Goal: Transaction & Acquisition: Book appointment/travel/reservation

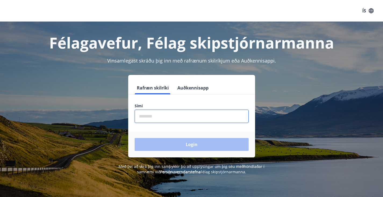
click at [154, 116] on input "phone" at bounding box center [192, 116] width 114 height 13
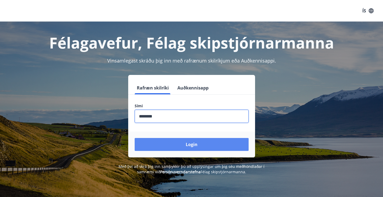
click at [187, 142] on button "Login" at bounding box center [192, 144] width 114 height 13
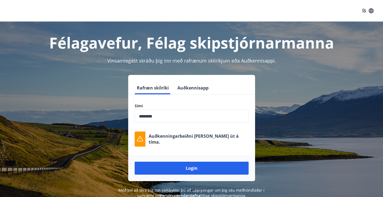
click at [148, 116] on input "phone" at bounding box center [192, 116] width 114 height 13
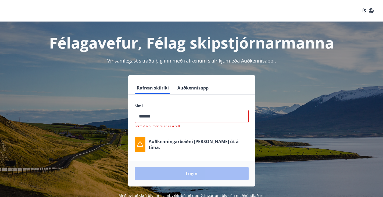
type input "********"
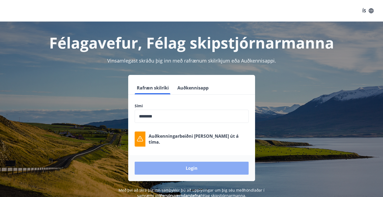
click at [194, 168] on button "Login" at bounding box center [192, 167] width 114 height 13
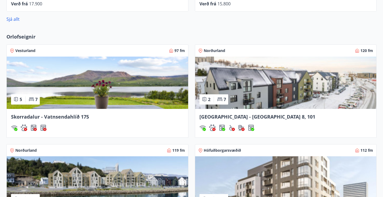
scroll to position [397, 0]
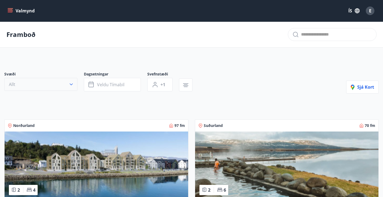
click at [70, 85] on icon "button" at bounding box center [71, 84] width 3 height 2
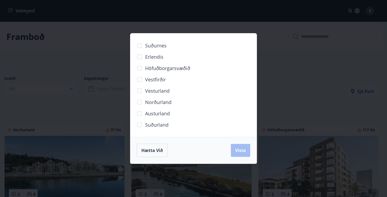
click at [159, 67] on span "Höfuðborgarsvæðið" at bounding box center [167, 68] width 45 height 7
click at [243, 153] on span "Vista" at bounding box center [240, 150] width 11 height 6
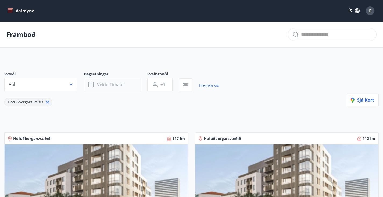
click at [121, 87] on span "Veldu tímabil" at bounding box center [110, 85] width 27 height 6
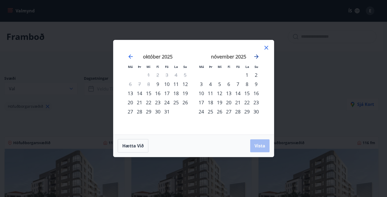
click at [257, 55] on icon "Move forward to switch to the next month." at bounding box center [257, 56] width 4 height 4
click at [210, 111] on div "30" at bounding box center [210, 111] width 9 height 9
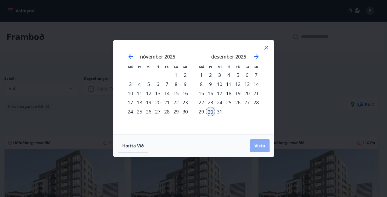
click at [258, 144] on span "Vista" at bounding box center [260, 146] width 11 height 6
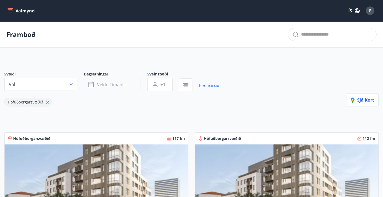
click at [97, 87] on span "Veldu tímabil" at bounding box center [110, 85] width 27 height 6
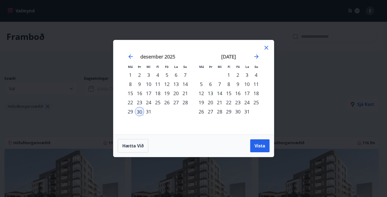
click at [248, 74] on div "3" at bounding box center [247, 74] width 9 height 9
click at [260, 145] on span "Vista" at bounding box center [260, 146] width 11 height 6
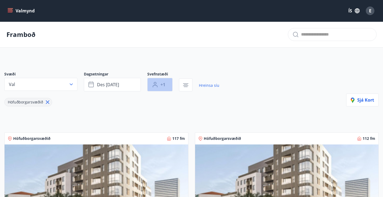
click at [164, 87] on span "+1" at bounding box center [163, 85] width 5 height 6
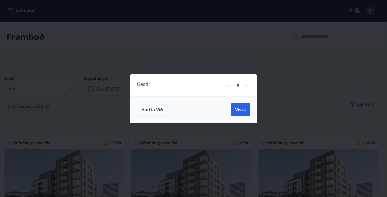
click at [246, 86] on icon at bounding box center [247, 85] width 6 height 6
type input "*"
click at [241, 112] on span "Vista" at bounding box center [240, 110] width 11 height 6
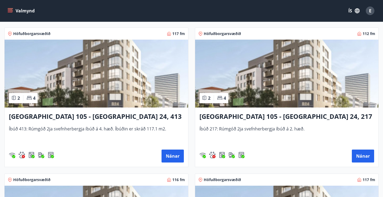
scroll to position [104, 0]
click at [58, 87] on img at bounding box center [97, 74] width 184 height 68
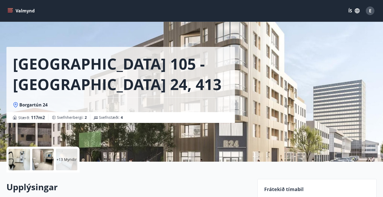
click at [24, 157] on div at bounding box center [20, 160] width 22 height 22
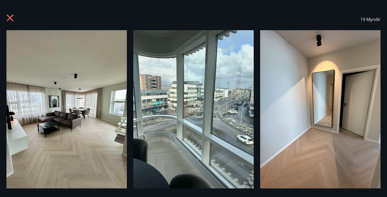
click at [9, 15] on icon at bounding box center [10, 18] width 9 height 9
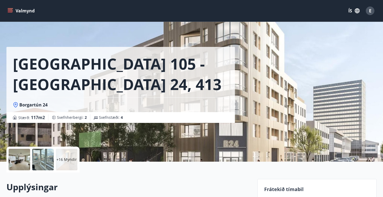
drag, startPoint x: 189, startPoint y: 24, endPoint x: 26, endPoint y: -14, distance: 167.2
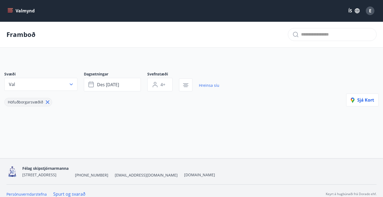
type input "*"
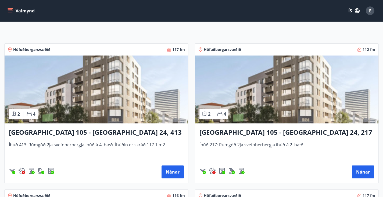
click at [120, 94] on img at bounding box center [97, 89] width 184 height 68
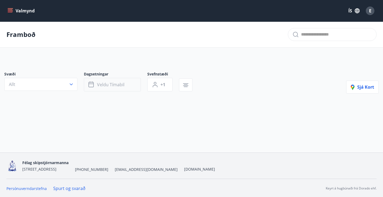
type input "*"
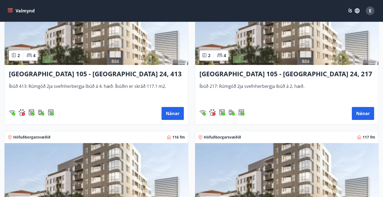
scroll to position [147, 0]
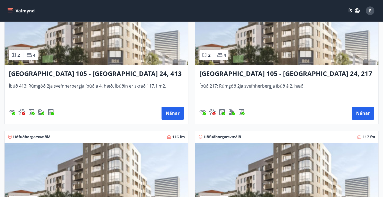
click at [188, 143] on img at bounding box center [97, 177] width 184 height 68
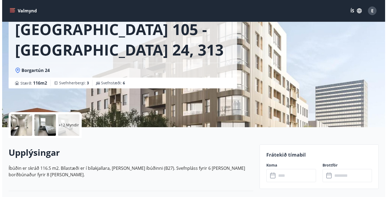
scroll to position [35, 0]
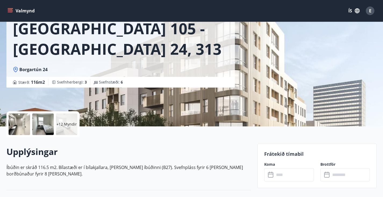
click at [22, 125] on div at bounding box center [20, 124] width 22 height 22
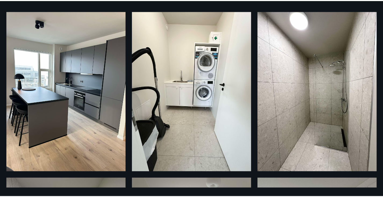
scroll to position [0, 0]
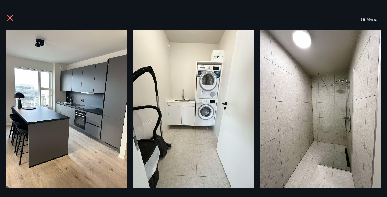
click at [11, 18] on icon at bounding box center [10, 18] width 9 height 9
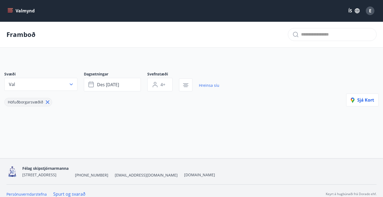
type input "*"
click at [138, 102] on div "Höfuðborgarsvæðið" at bounding box center [111, 98] width 215 height 15
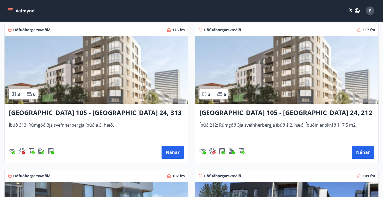
scroll to position [255, 0]
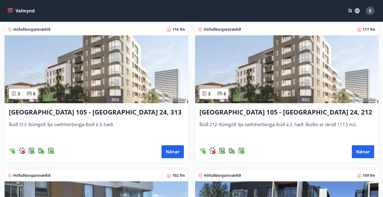
click at [195, 92] on img at bounding box center [287, 69] width 184 height 68
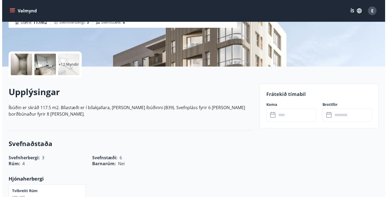
scroll to position [94, 0]
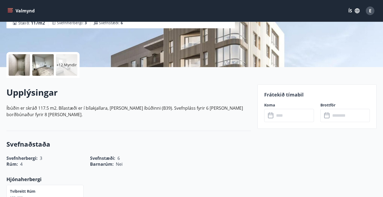
click at [21, 61] on div at bounding box center [20, 65] width 22 height 22
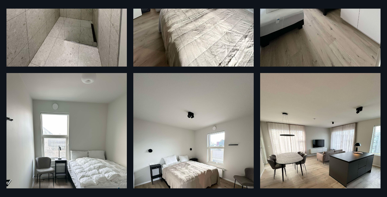
scroll to position [292, 0]
click at [291, 123] on img at bounding box center [320, 153] width 121 height 161
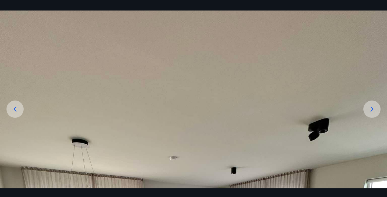
scroll to position [0, 0]
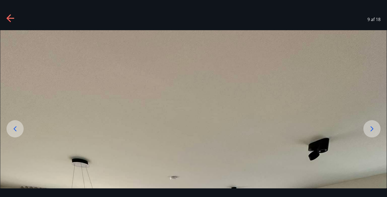
click at [12, 18] on icon at bounding box center [10, 18] width 8 height 1
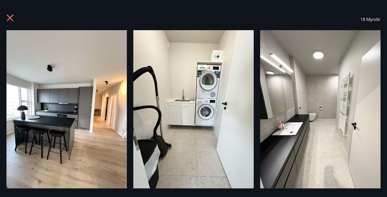
click at [8, 16] on icon at bounding box center [10, 18] width 7 height 7
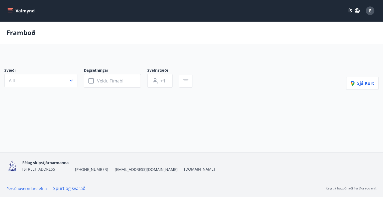
type input "*"
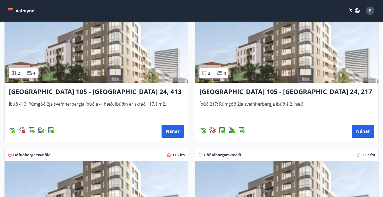
scroll to position [129, 0]
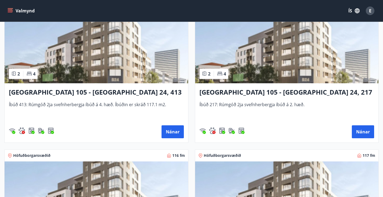
click at [59, 94] on h3 "Reykjavík 105 - Borgartún 24, 413" at bounding box center [96, 92] width 175 height 10
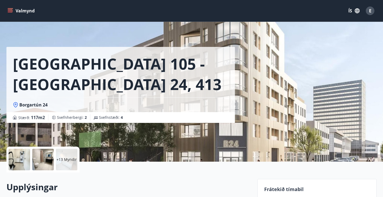
click at [65, 156] on div "+13 Myndir" at bounding box center [67, 160] width 22 height 22
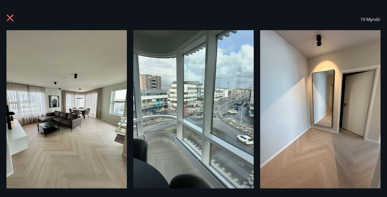
click at [11, 19] on icon at bounding box center [10, 18] width 7 height 7
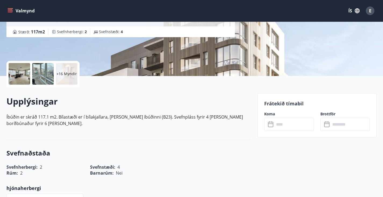
scroll to position [86, 0]
click at [271, 121] on div "​ ​" at bounding box center [290, 123] width 50 height 13
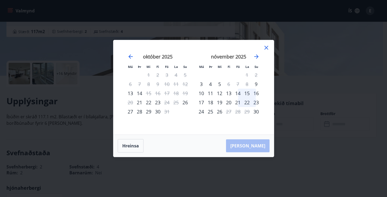
click at [266, 50] on icon at bounding box center [266, 47] width 6 height 6
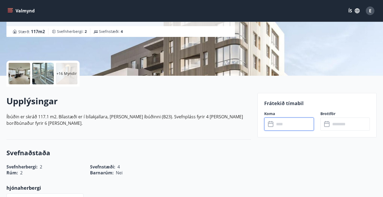
click at [276, 122] on input "text" at bounding box center [295, 123] width 40 height 13
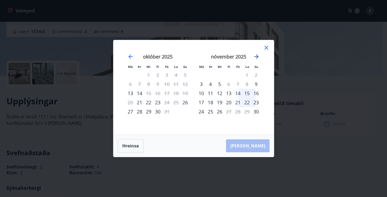
click at [258, 56] on icon "Move forward to switch to the next month." at bounding box center [257, 56] width 4 height 4
click at [267, 48] on icon at bounding box center [267, 48] width 4 height 4
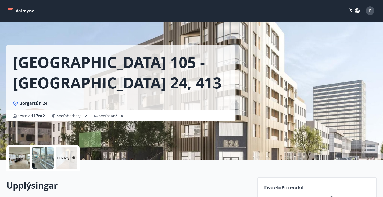
scroll to position [0, 0]
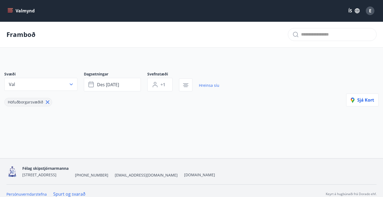
type input "*"
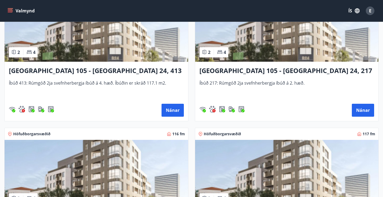
scroll to position [139, 0]
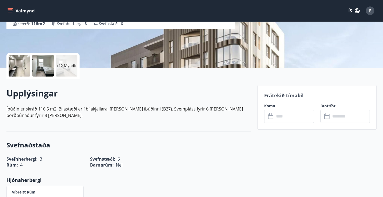
scroll to position [94, 0]
click at [271, 115] on icon at bounding box center [270, 115] width 5 height 1
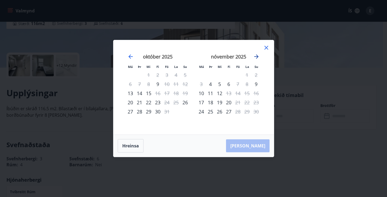
click at [255, 55] on icon "Move forward to switch to the next month." at bounding box center [256, 56] width 6 height 6
click at [266, 48] on icon at bounding box center [267, 48] width 4 height 4
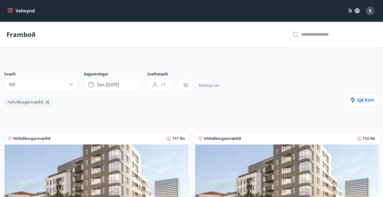
click at [145, 97] on div "Höfuðborgarsvæðið" at bounding box center [111, 98] width 215 height 15
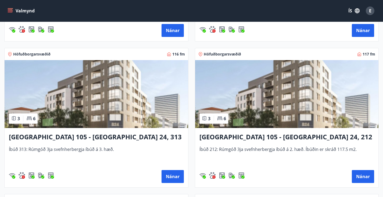
scroll to position [230, 0]
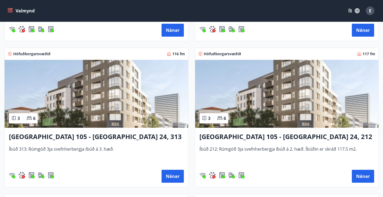
click at [200, 141] on h3 "Reykjavík 105 - Borgartún 24, 212" at bounding box center [287, 137] width 175 height 10
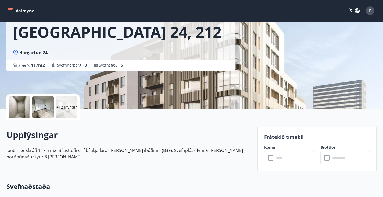
scroll to position [52, 0]
click at [273, 155] on icon at bounding box center [271, 157] width 6 height 6
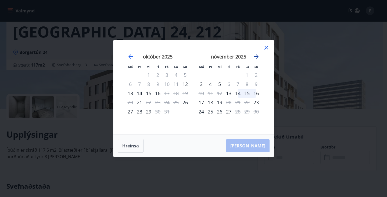
click at [258, 58] on icon "Move forward to switch to the next month." at bounding box center [256, 56] width 6 height 6
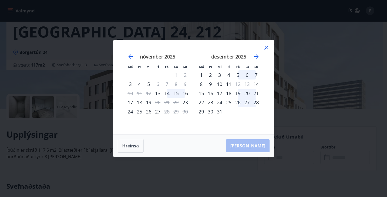
click at [211, 112] on div "30" at bounding box center [210, 111] width 9 height 9
click at [211, 108] on div "30" at bounding box center [210, 111] width 9 height 9
click at [210, 111] on div "30" at bounding box center [210, 111] width 9 height 9
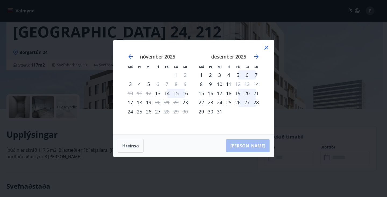
click at [210, 111] on div "30" at bounding box center [210, 111] width 9 height 9
click at [211, 109] on div "30" at bounding box center [210, 111] width 9 height 9
click at [220, 110] on div "31" at bounding box center [219, 111] width 9 height 9
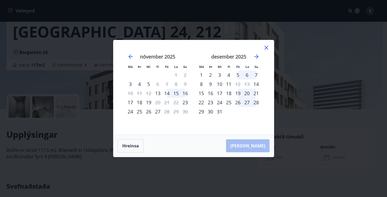
click at [212, 110] on div "30" at bounding box center [210, 111] width 9 height 9
click at [269, 48] on icon at bounding box center [266, 47] width 6 height 6
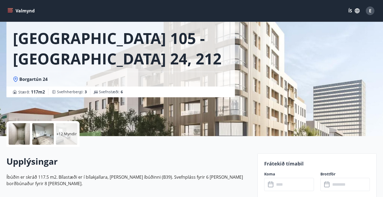
scroll to position [26, 0]
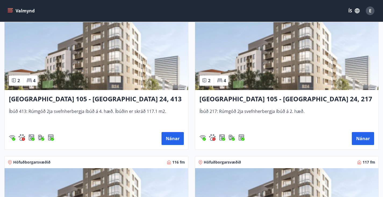
scroll to position [122, 0]
click at [200, 104] on h3 "Reykjavík 105 - Borgartún 24, 217" at bounding box center [287, 99] width 175 height 10
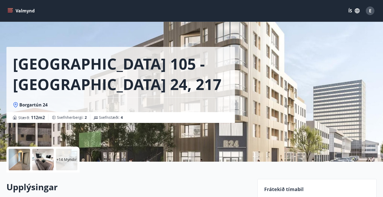
click at [25, 158] on div at bounding box center [20, 160] width 22 height 22
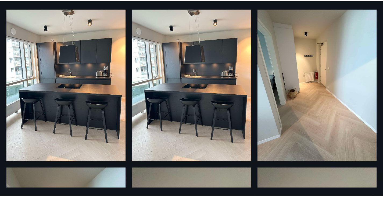
scroll to position [530, 0]
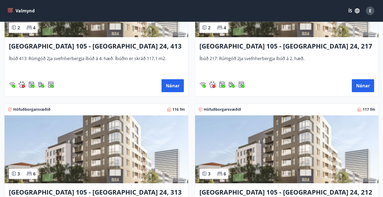
scroll to position [171, 0]
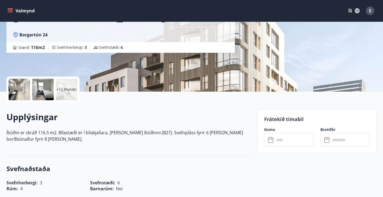
scroll to position [70, 0]
click at [291, 142] on input "text" at bounding box center [295, 139] width 40 height 13
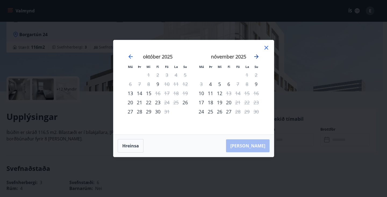
click at [254, 58] on icon "Move forward to switch to the next month." at bounding box center [256, 56] width 6 height 6
click at [265, 49] on icon at bounding box center [267, 48] width 4 height 4
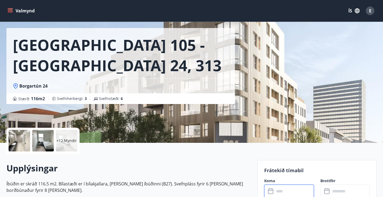
scroll to position [19, 0]
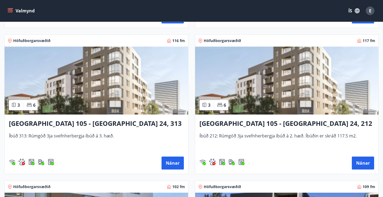
scroll to position [255, 0]
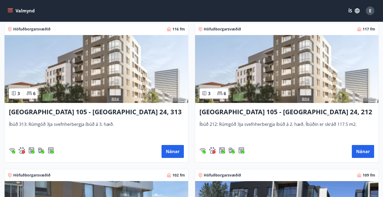
click at [200, 127] on span "Íbúð 212: Rúmgóð 3ja svefnherbergja íbúð á 2. hæð. Íbúðin er skráð 117.5 m2." at bounding box center [287, 130] width 175 height 18
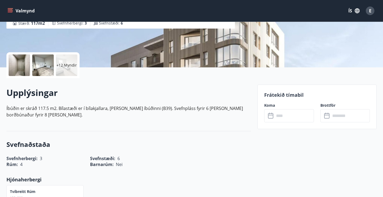
scroll to position [108, 0]
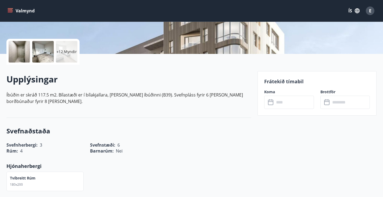
click at [272, 103] on icon at bounding box center [271, 102] width 6 height 6
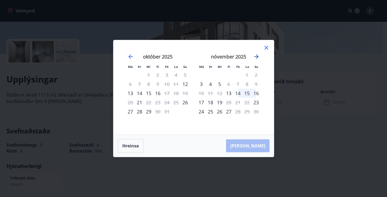
click at [256, 59] on icon "Move forward to switch to the next month." at bounding box center [256, 56] width 6 height 6
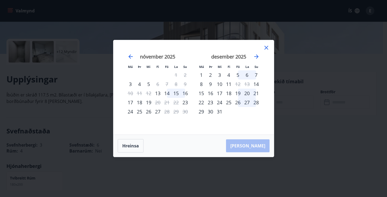
click at [210, 111] on div "30" at bounding box center [210, 111] width 9 height 9
click at [255, 146] on div "Hreinsa Taka Frá" at bounding box center [194, 146] width 161 height 22
click at [132, 146] on button "Hreinsa" at bounding box center [131, 145] width 26 height 13
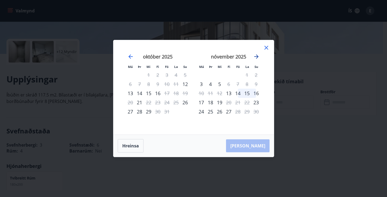
click at [257, 55] on icon "Move forward to switch to the next month." at bounding box center [257, 56] width 4 height 4
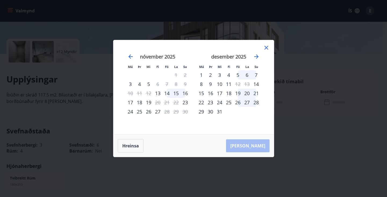
click at [211, 111] on div "30" at bounding box center [210, 111] width 9 height 9
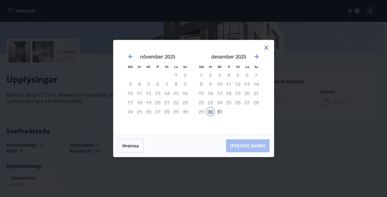
click at [211, 111] on div "30" at bounding box center [210, 111] width 9 height 9
click at [257, 58] on icon "Move forward to switch to the next month." at bounding box center [257, 56] width 4 height 4
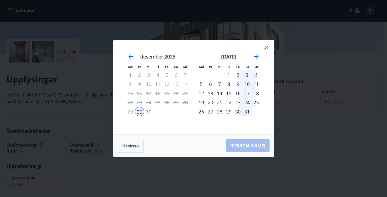
click at [246, 74] on div "3" at bounding box center [247, 74] width 9 height 9
click at [246, 79] on div "10" at bounding box center [247, 83] width 9 height 9
click at [254, 144] on div "Hreinsa Taka Frá" at bounding box center [194, 146] width 161 height 22
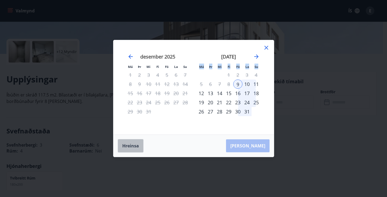
click at [136, 146] on button "Hreinsa" at bounding box center [131, 145] width 26 height 13
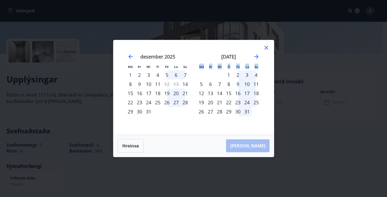
click at [266, 46] on icon at bounding box center [266, 47] width 6 height 6
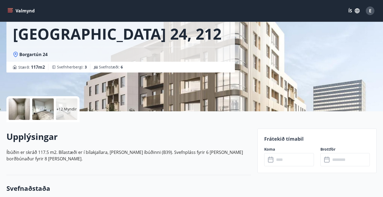
scroll to position [0, 0]
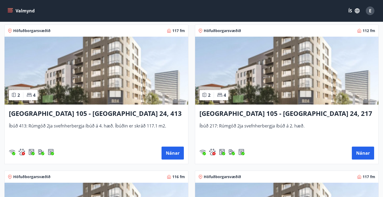
scroll to position [107, 0]
click at [95, 119] on h3 "Reykjavík 105 - Borgartún 24, 413" at bounding box center [96, 114] width 175 height 10
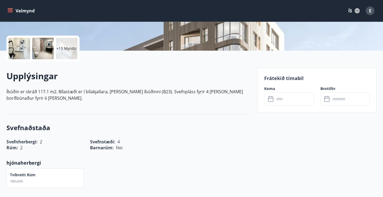
scroll to position [118, 0]
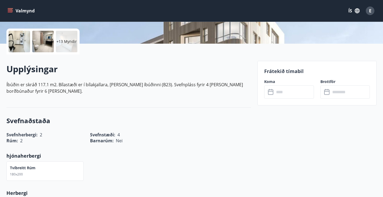
click at [272, 91] on icon at bounding box center [271, 92] width 6 height 6
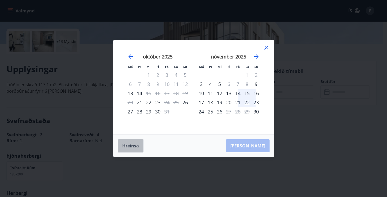
click at [125, 148] on button "Hreinsa" at bounding box center [131, 145] width 26 height 13
click at [255, 55] on icon "Move forward to switch to the next month." at bounding box center [256, 56] width 6 height 6
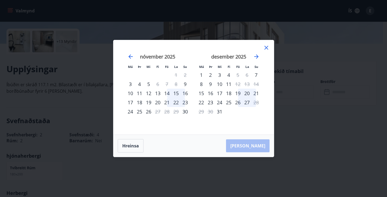
click at [265, 47] on icon at bounding box center [266, 47] width 6 height 6
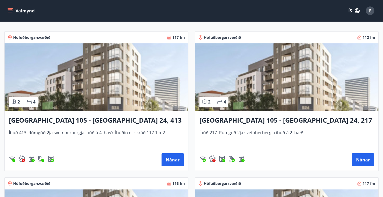
scroll to position [101, 0]
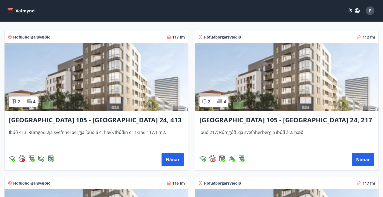
click at [200, 125] on h3 "Reykjavík 105 - Borgartún 24, 217" at bounding box center [287, 120] width 175 height 10
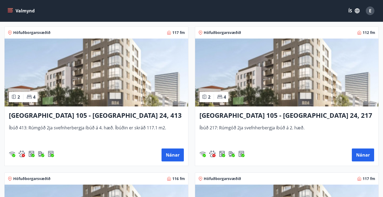
scroll to position [107, 0]
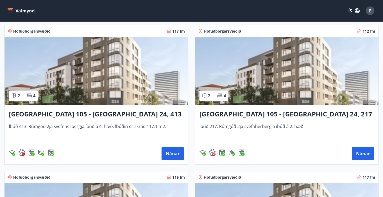
click at [62, 118] on h3 "Reykjavík 105 - Borgartún 24, 413" at bounding box center [96, 114] width 175 height 10
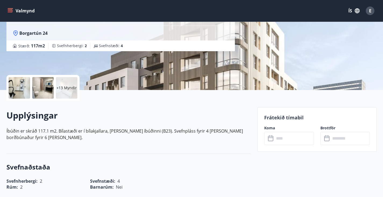
scroll to position [72, 0]
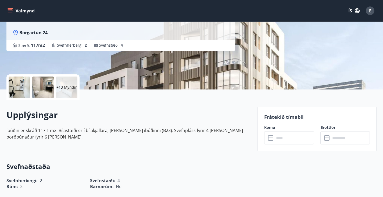
click at [272, 140] on icon at bounding box center [271, 138] width 6 height 6
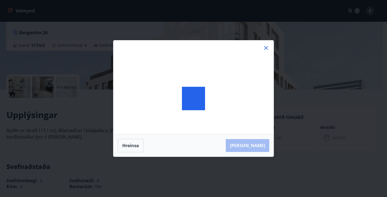
click at [272, 140] on div at bounding box center [194, 98] width 160 height 116
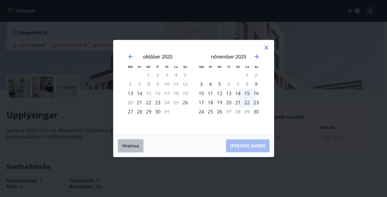
click at [130, 151] on button "Hreinsa" at bounding box center [131, 145] width 26 height 13
click at [133, 146] on button "Hreinsa" at bounding box center [131, 145] width 26 height 13
click at [256, 55] on icon "Move forward to switch to the next month." at bounding box center [256, 56] width 6 height 6
click at [140, 147] on button "Hreinsa" at bounding box center [131, 145] width 26 height 13
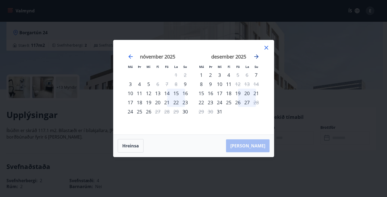
click at [255, 57] on icon "Move forward to switch to the next month." at bounding box center [256, 56] width 6 height 6
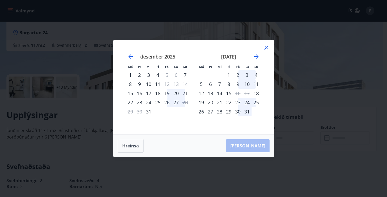
click at [264, 48] on icon at bounding box center [266, 47] width 6 height 6
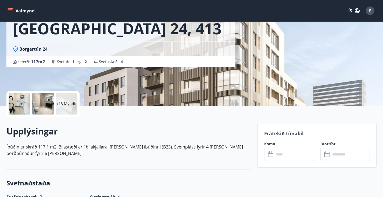
scroll to position [55, 0]
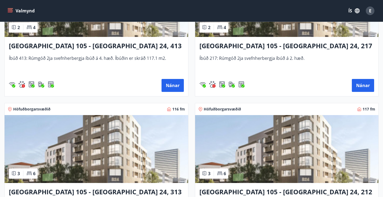
scroll to position [175, 0]
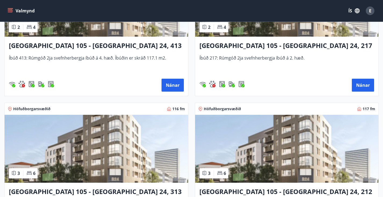
click at [195, 163] on img at bounding box center [287, 149] width 184 height 68
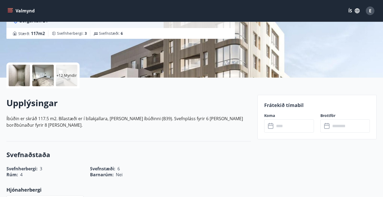
scroll to position [88, 0]
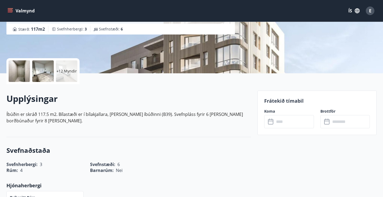
click at [273, 121] on icon at bounding box center [271, 121] width 6 height 6
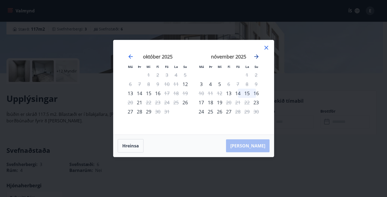
click at [255, 58] on icon "Move forward to switch to the next month." at bounding box center [256, 56] width 6 height 6
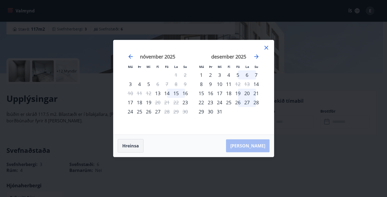
click at [129, 145] on button "Hreinsa" at bounding box center [131, 145] width 26 height 13
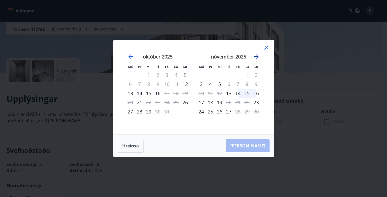
click at [256, 55] on icon "Move forward to switch to the next month." at bounding box center [256, 56] width 6 height 6
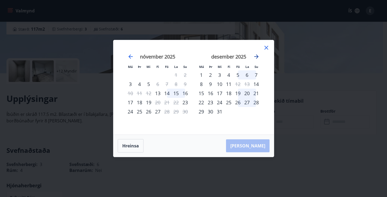
click at [258, 55] on icon "Move forward to switch to the next month." at bounding box center [256, 56] width 6 height 6
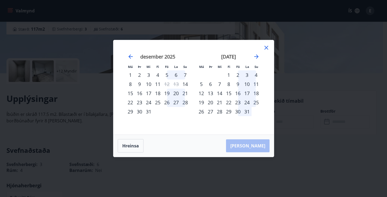
click at [265, 49] on icon at bounding box center [266, 47] width 6 height 6
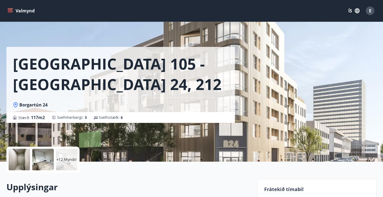
scroll to position [0, 0]
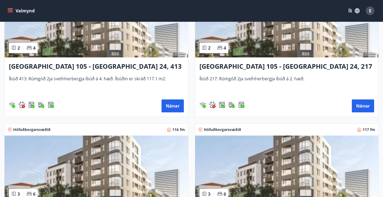
scroll to position [153, 0]
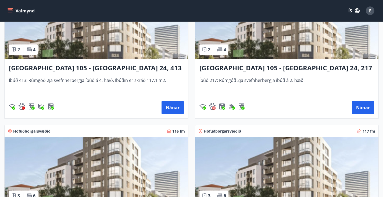
click at [38, 190] on div "3 6" at bounding box center [23, 195] width 29 height 10
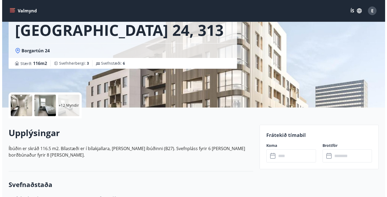
scroll to position [55, 0]
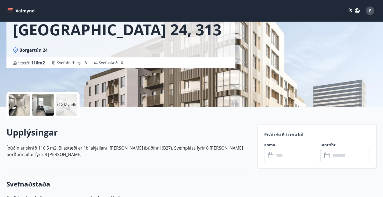
click at [272, 156] on icon at bounding box center [271, 155] width 6 height 6
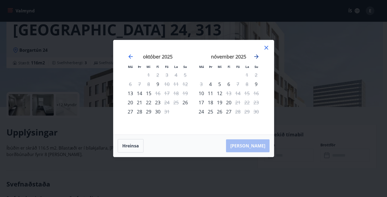
click at [258, 57] on icon "Move forward to switch to the next month." at bounding box center [257, 56] width 4 height 4
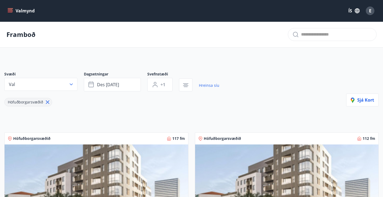
click at [206, 168] on img at bounding box center [287, 178] width 184 height 68
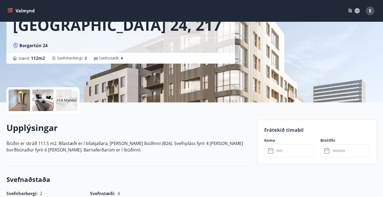
scroll to position [59, 0]
click at [271, 150] on icon at bounding box center [271, 150] width 6 height 6
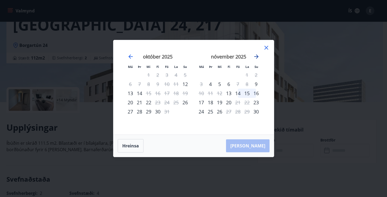
click at [257, 59] on icon "Move forward to switch to the next month." at bounding box center [256, 56] width 6 height 6
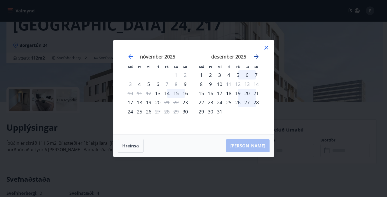
click at [257, 59] on icon "Move forward to switch to the next month." at bounding box center [256, 56] width 6 height 6
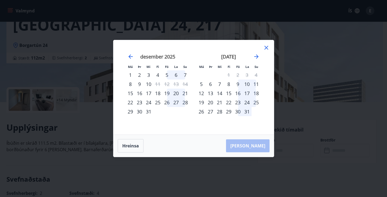
click at [266, 48] on icon at bounding box center [266, 47] width 1 height 1
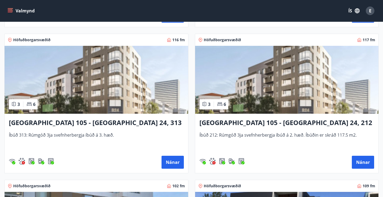
scroll to position [245, 0]
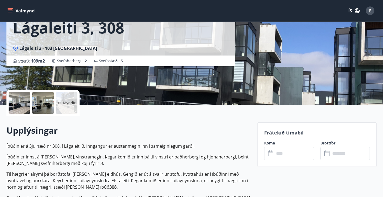
scroll to position [57, 0]
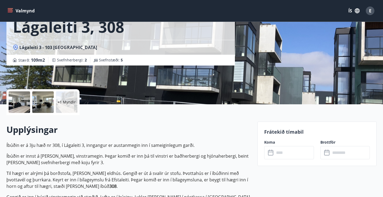
click at [273, 153] on icon at bounding box center [271, 152] width 6 height 6
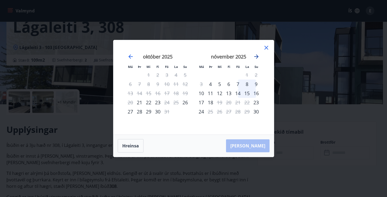
click at [254, 56] on icon "Move forward to switch to the next month." at bounding box center [256, 56] width 6 height 6
click at [255, 56] on icon "Move forward to switch to the next month." at bounding box center [256, 56] width 6 height 6
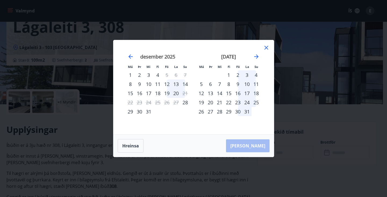
click at [265, 45] on icon at bounding box center [266, 47] width 6 height 6
